Goal: Task Accomplishment & Management: Complete application form

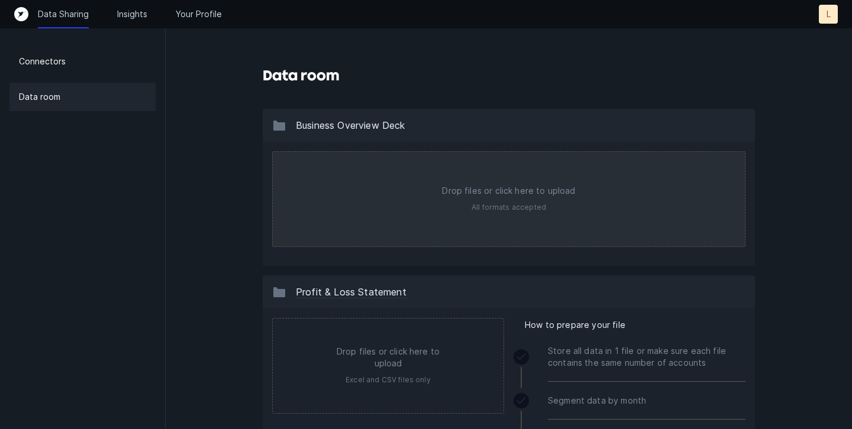
click at [552, 178] on input "file" at bounding box center [509, 199] width 472 height 95
type input "C:\fakepath\Pitch Deck - Sept.pdf"
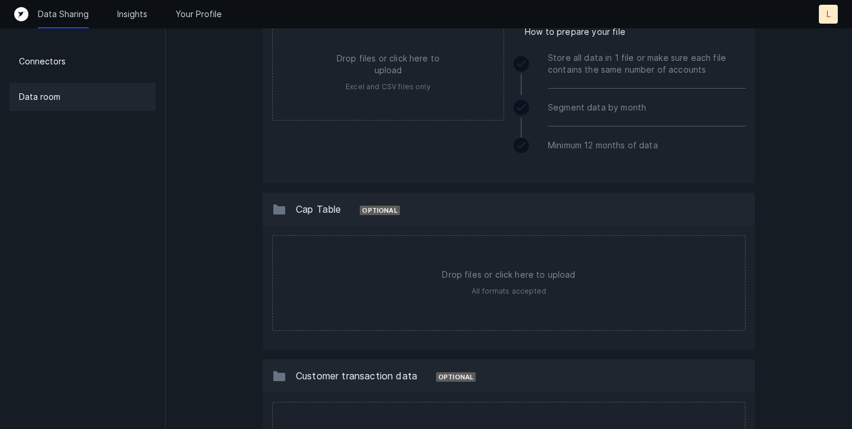
scroll to position [848, 0]
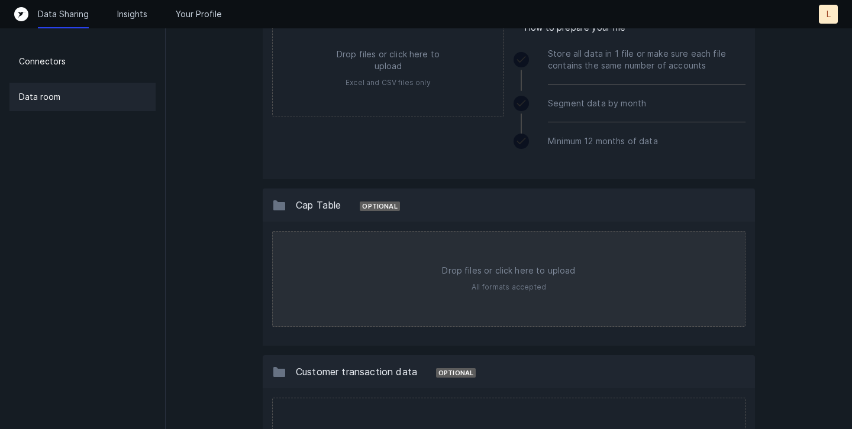
click at [511, 267] on input "file" at bounding box center [509, 279] width 472 height 95
type input "C:\fakepath\Cap Table 2024.xlsx"
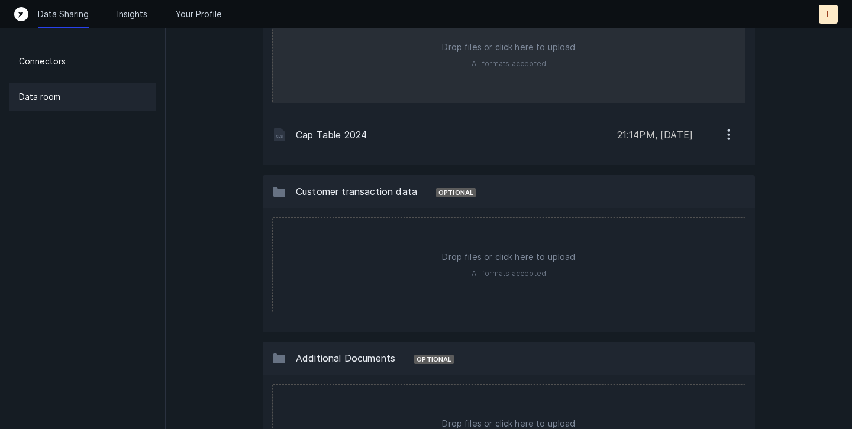
scroll to position [1070, 0]
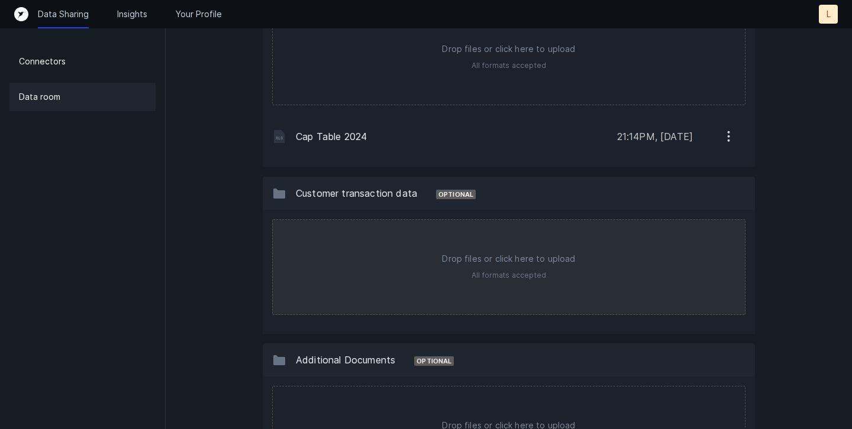
click at [502, 261] on input "file" at bounding box center [509, 267] width 472 height 95
type input "C:\fakepath\indiTV_Traction_Overview_Updated.pdf"
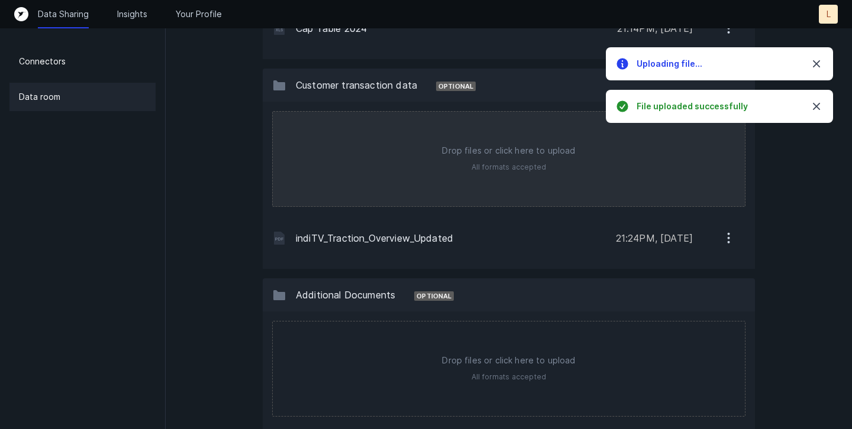
scroll to position [1252, 0]
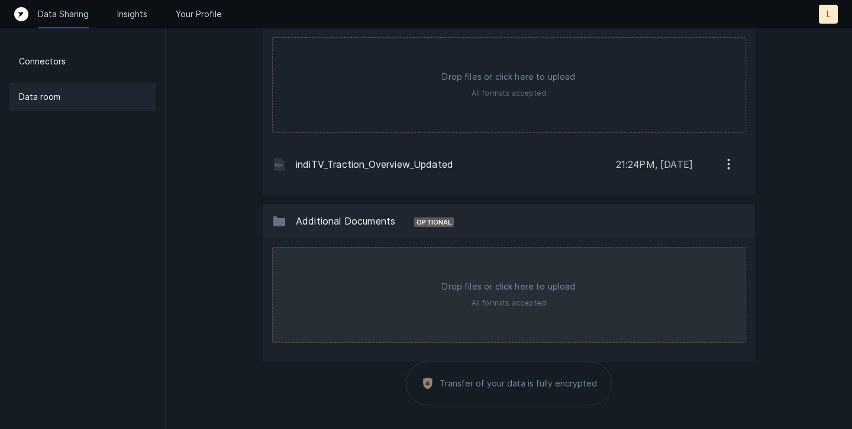
click at [496, 294] on input "file" at bounding box center [509, 295] width 472 height 95
type input "C:\fakepath\Micro Drama Market.pdf"
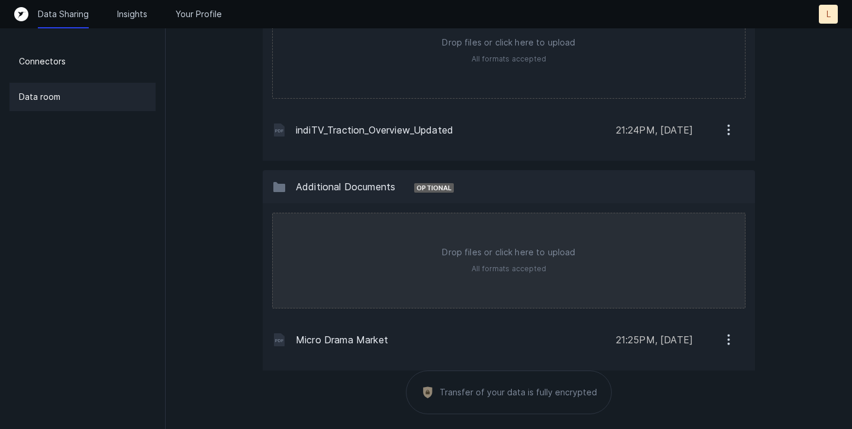
scroll to position [1295, 0]
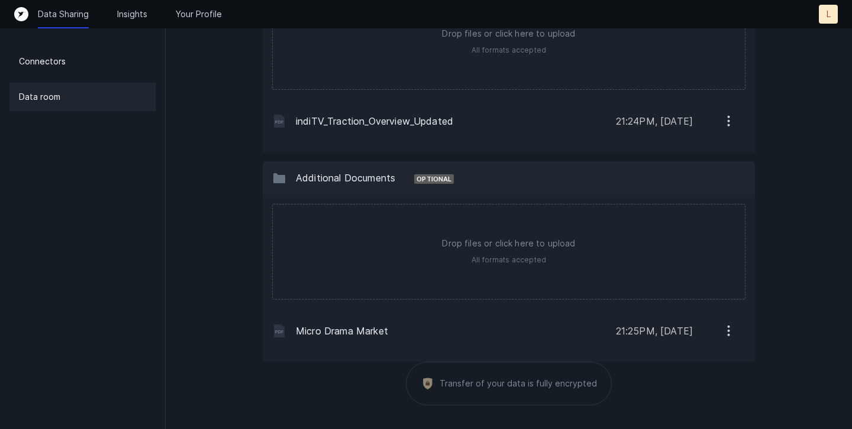
click at [751, 374] on div "Transfer of your data is fully encrypted" at bounding box center [509, 384] width 492 height 44
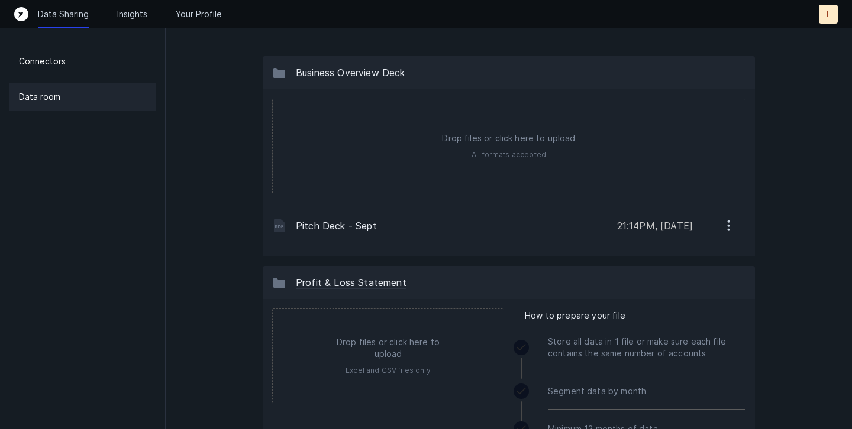
scroll to position [0, 0]
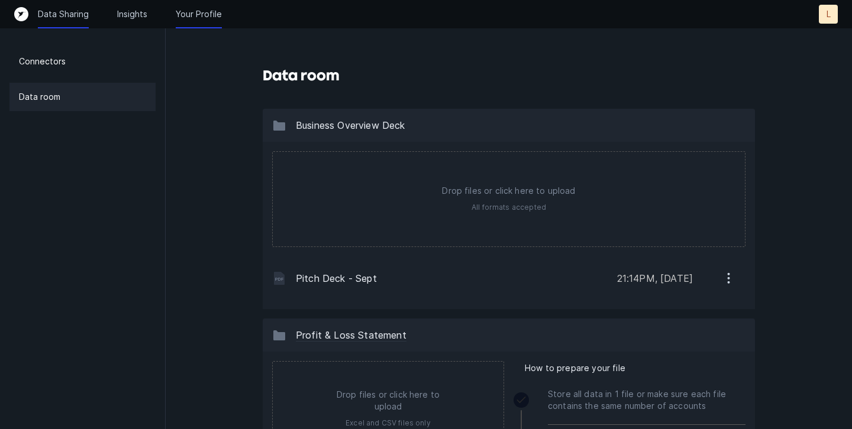
click at [198, 14] on p "Your Profile" at bounding box center [199, 14] width 46 height 12
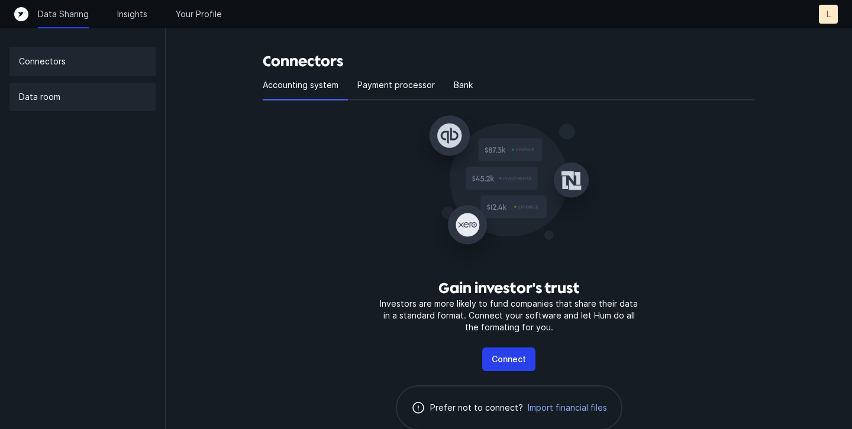
click at [55, 98] on p "Data room" at bounding box center [39, 97] width 41 height 14
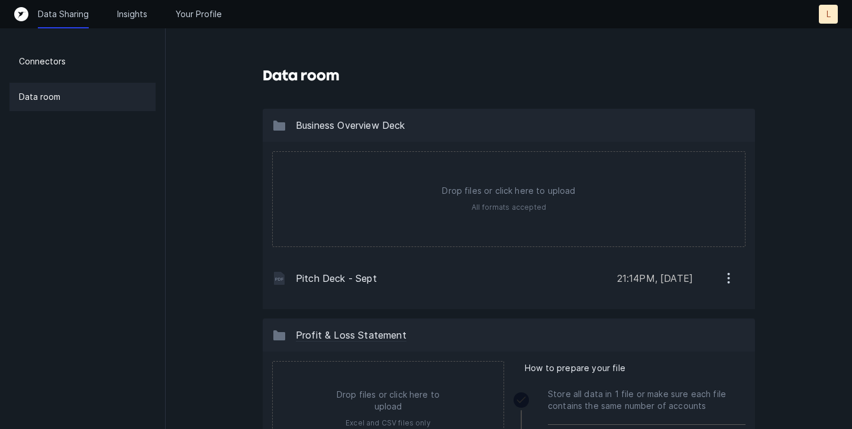
click at [262, 17] on div "Data Sharing Insights Your Profile" at bounding box center [413, 14] width 771 height 12
click at [141, 13] on p "Insights" at bounding box center [132, 14] width 30 height 12
